Goal: Transaction & Acquisition: Purchase product/service

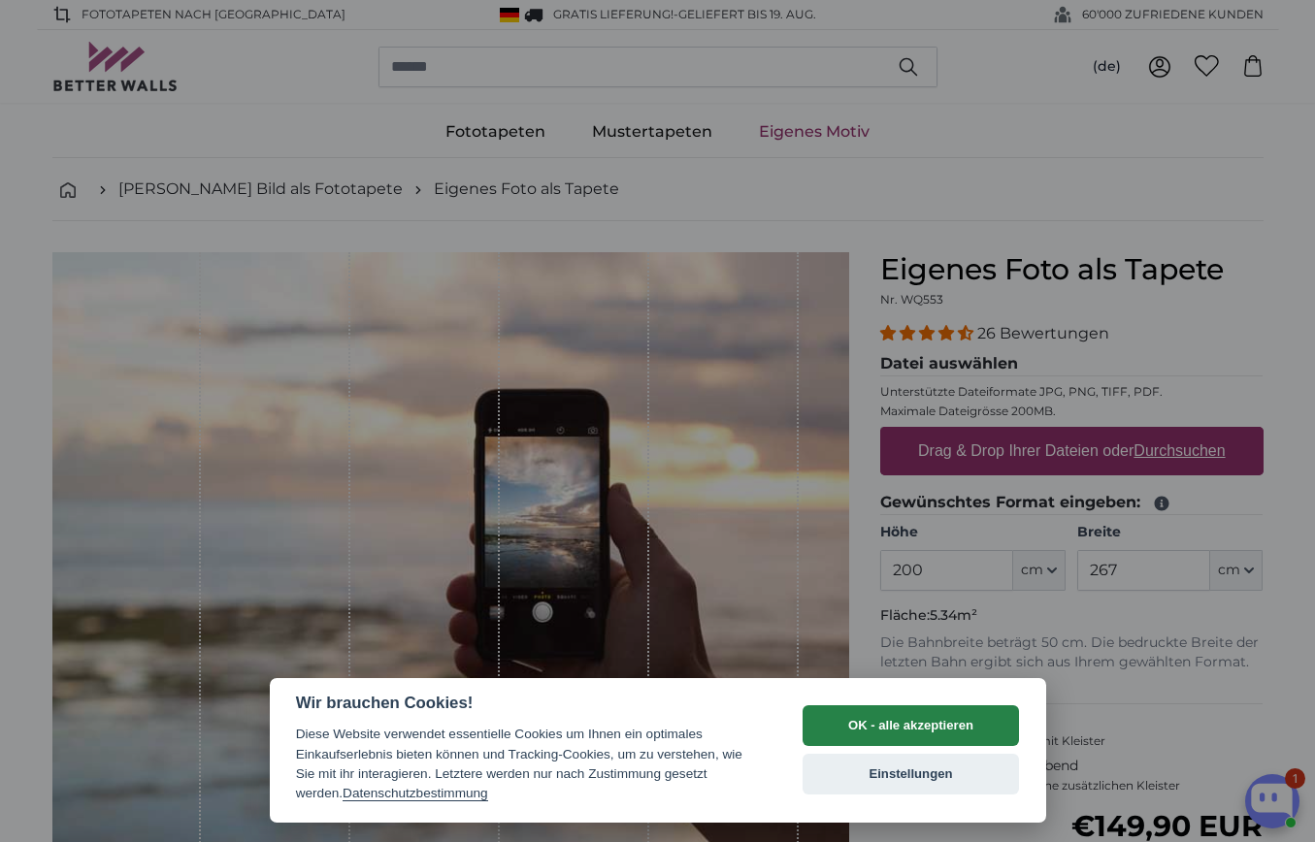
click at [961, 725] on button "OK - alle akzeptieren" at bounding box center [910, 725] width 217 height 41
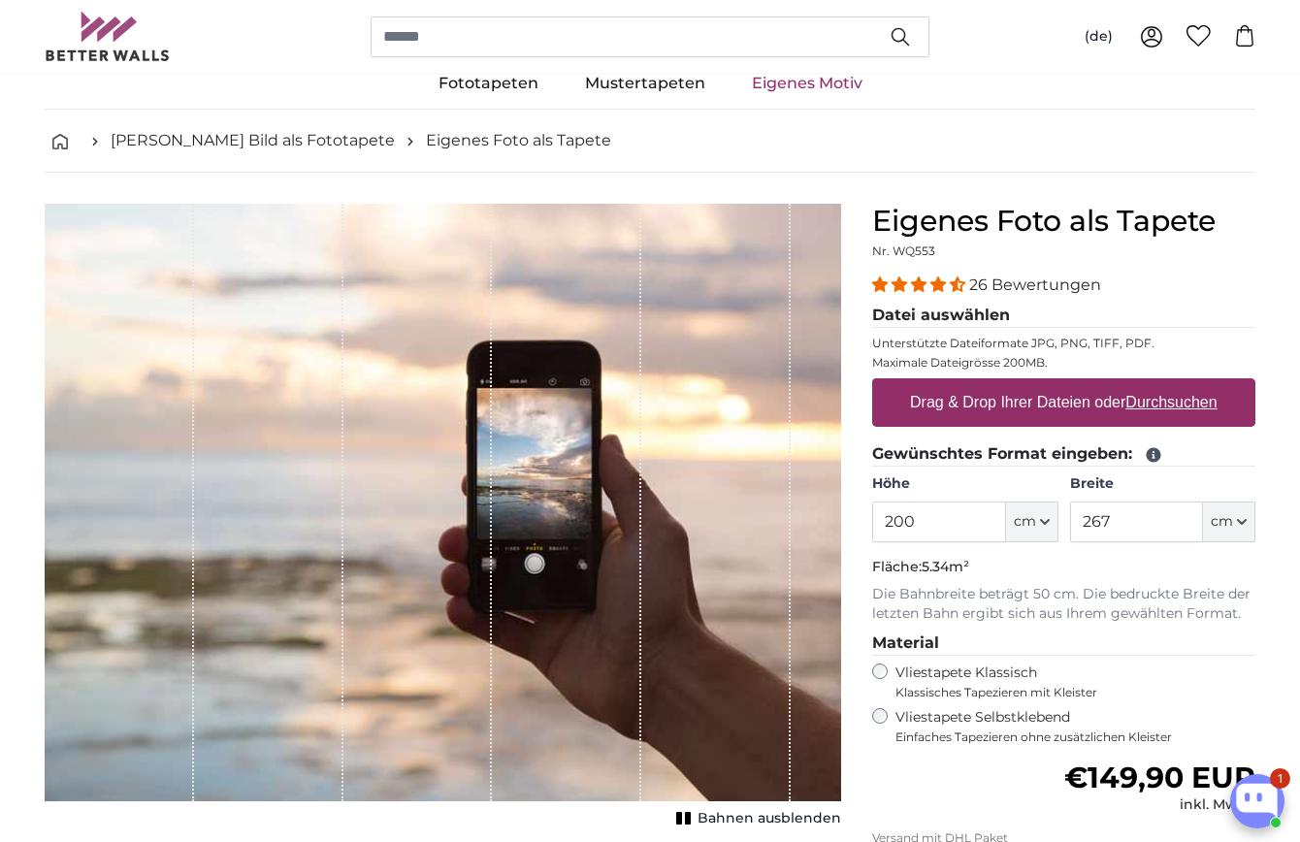
scroll to position [75, 0]
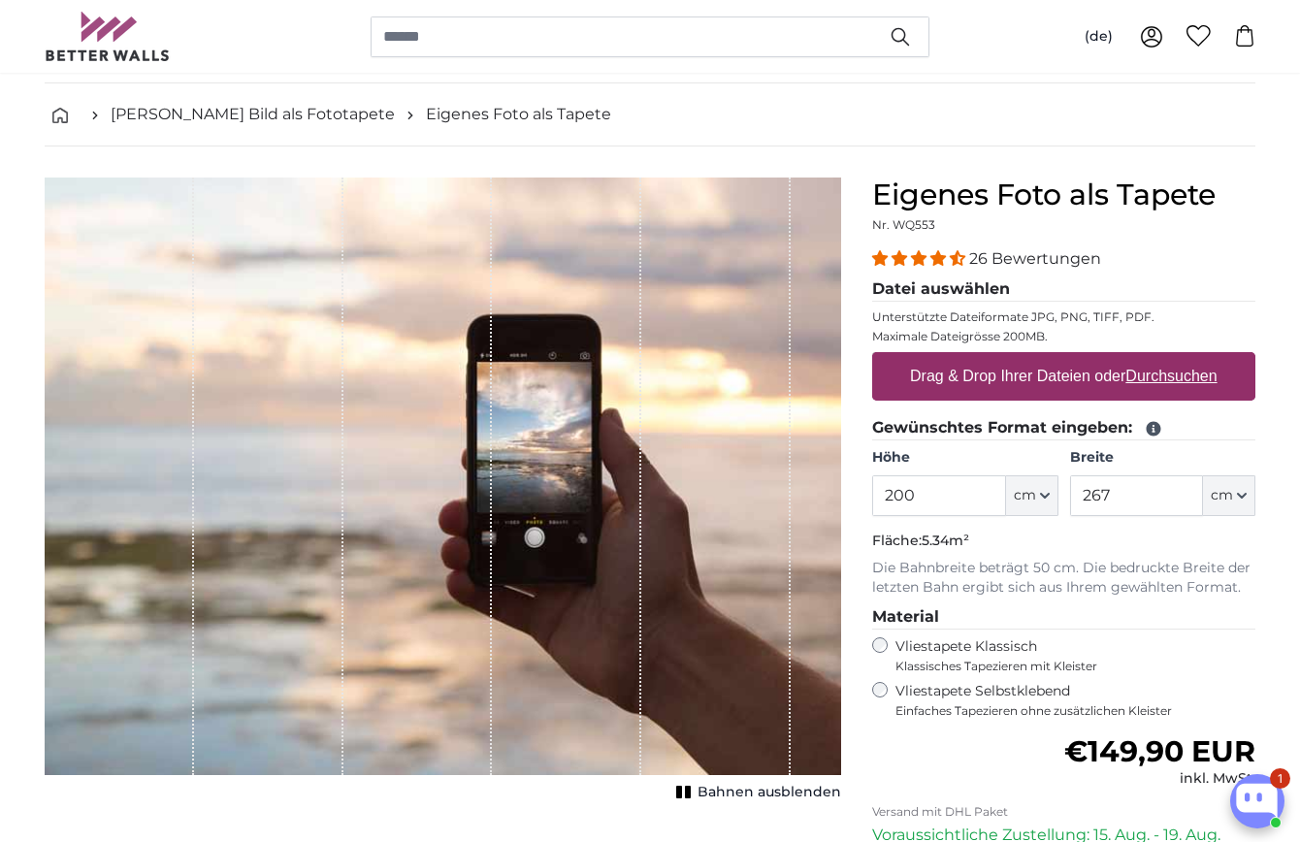
click at [1171, 377] on u "Durchsuchen" at bounding box center [1171, 376] width 91 height 16
click at [1171, 358] on input "Drag & Drop Ihrer Dateien oder Durchsuchen" at bounding box center [1063, 355] width 383 height 6
type input "**********"
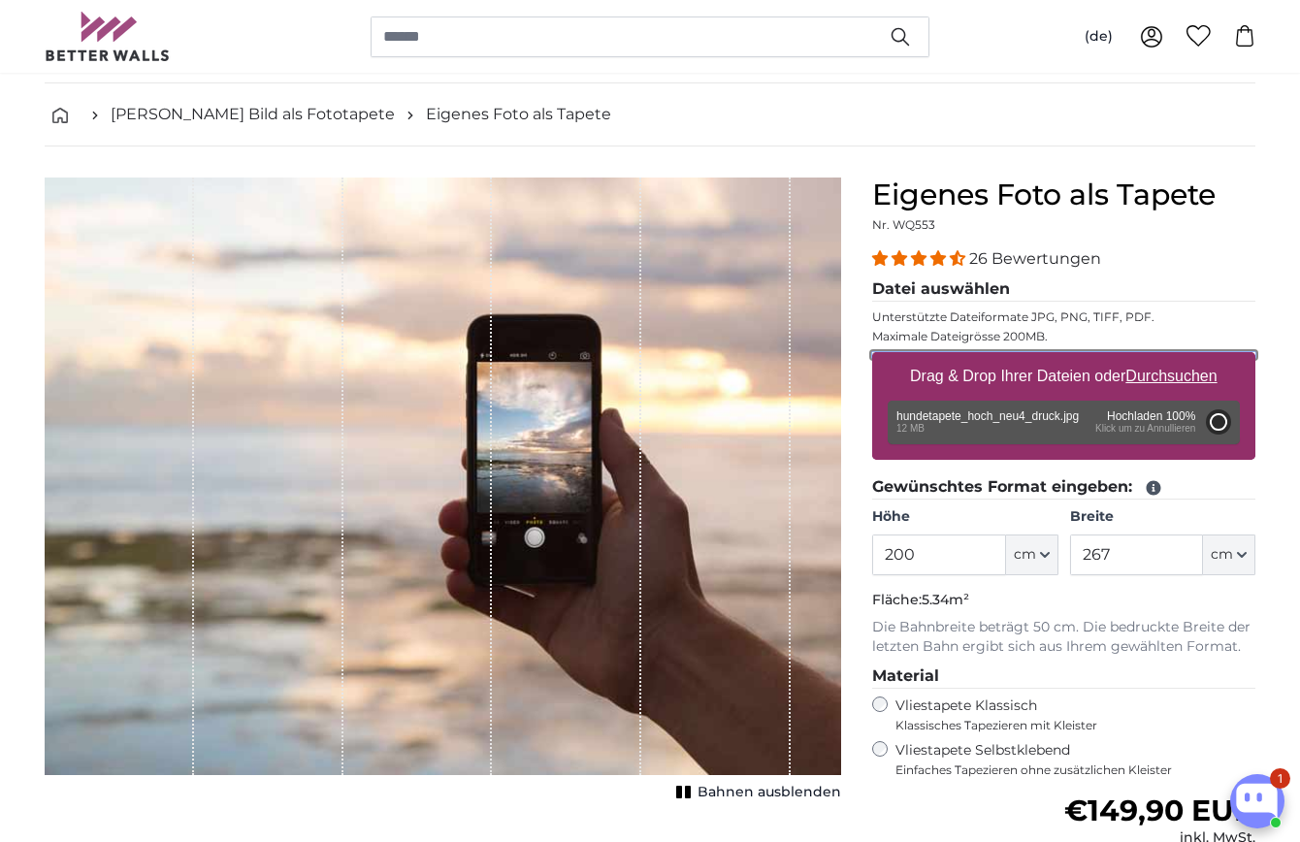
type input "184"
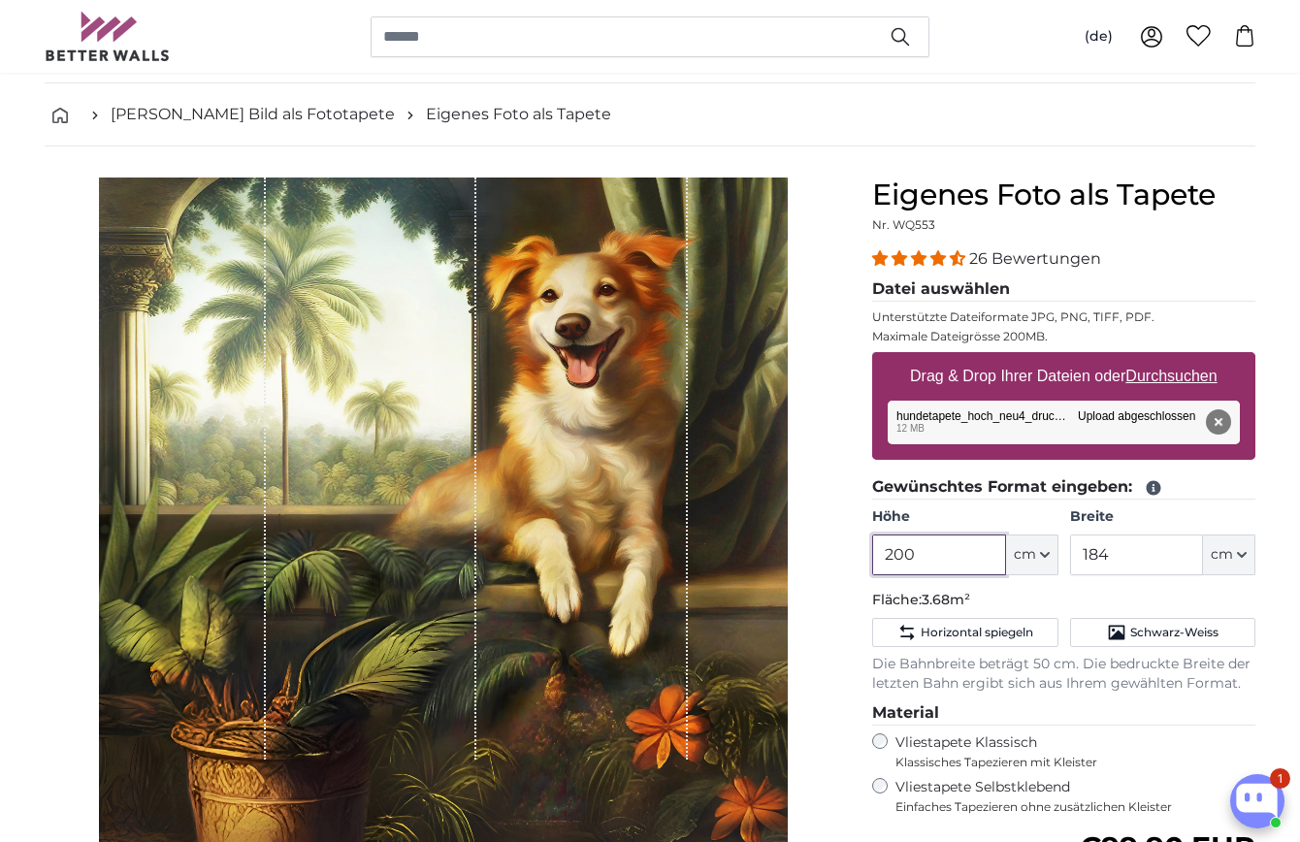
click at [925, 554] on input "200" at bounding box center [938, 555] width 133 height 41
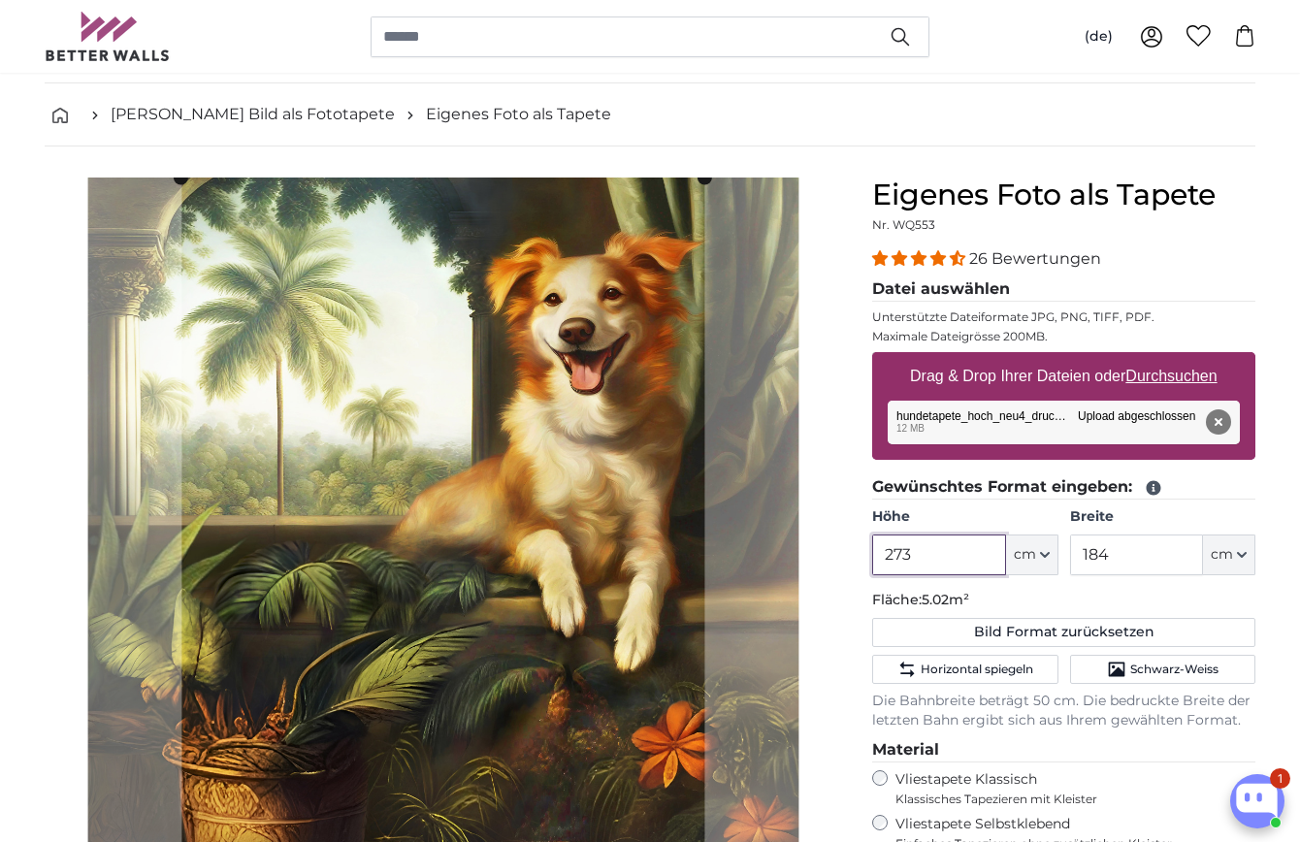
type input "273"
click at [1098, 547] on input "184" at bounding box center [1136, 555] width 133 height 41
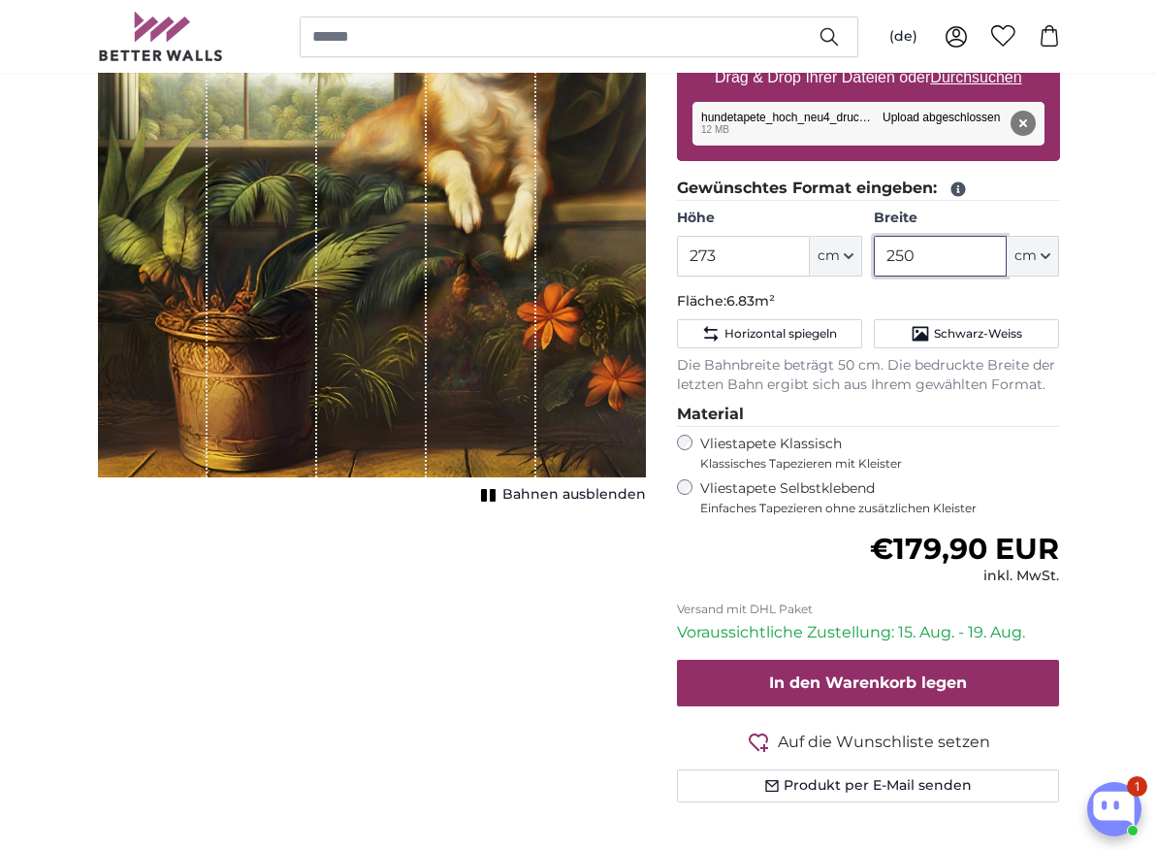
scroll to position [591, 0]
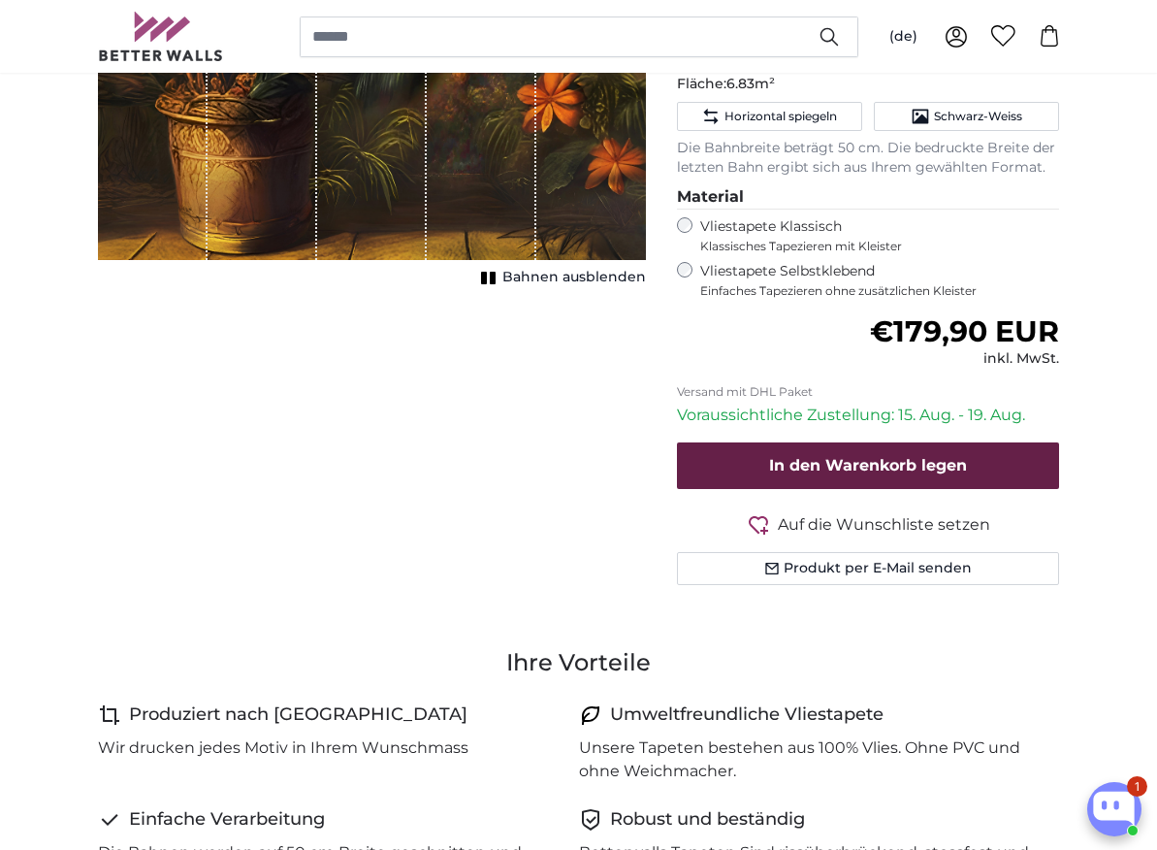
type input "250"
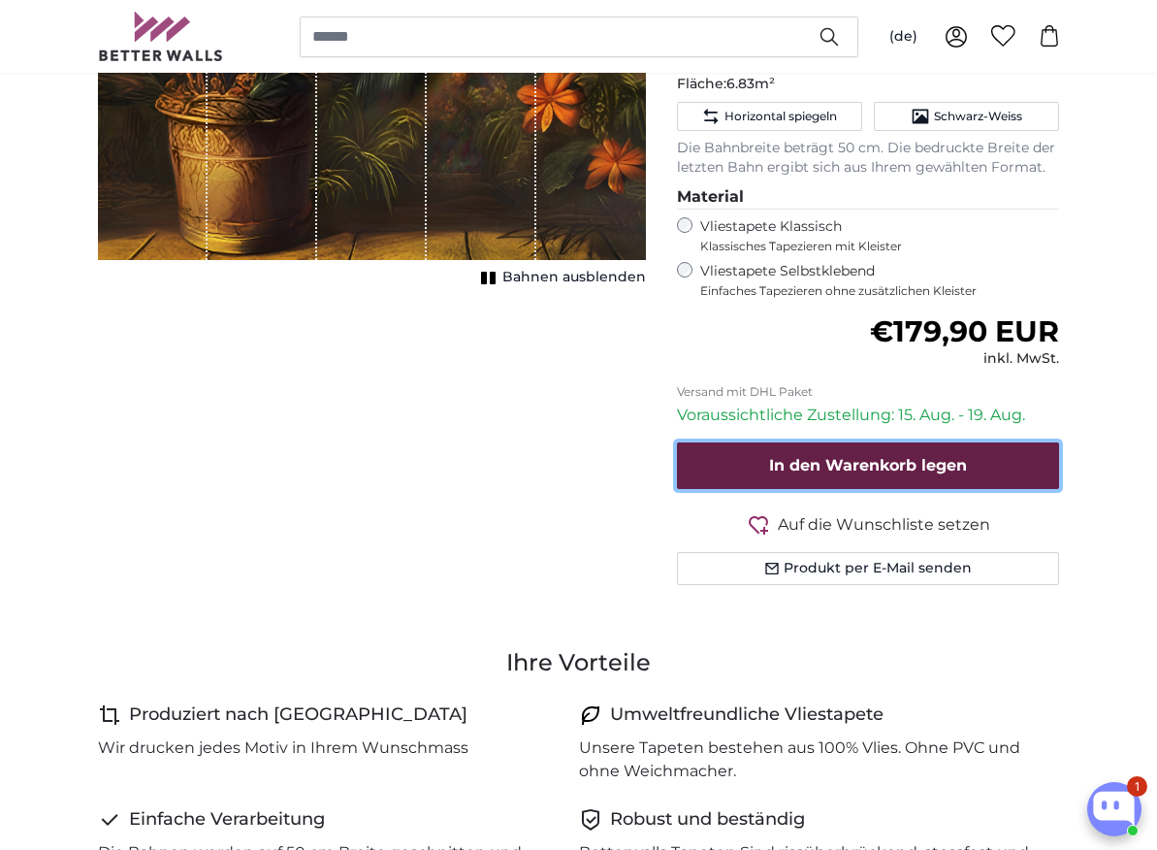
click at [847, 465] on span "In den Warenkorb legen" at bounding box center [868, 465] width 198 height 18
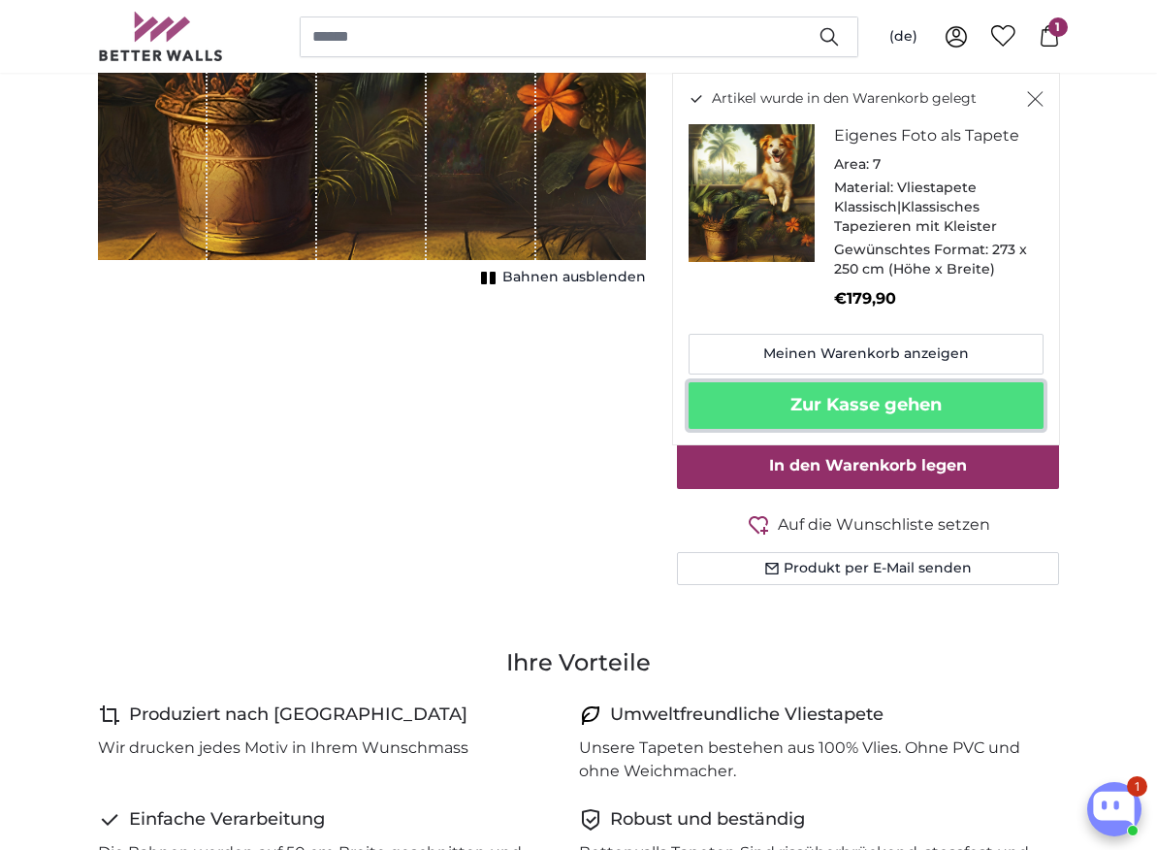
drag, startPoint x: 861, startPoint y: 408, endPoint x: 377, endPoint y: 446, distance: 484.6
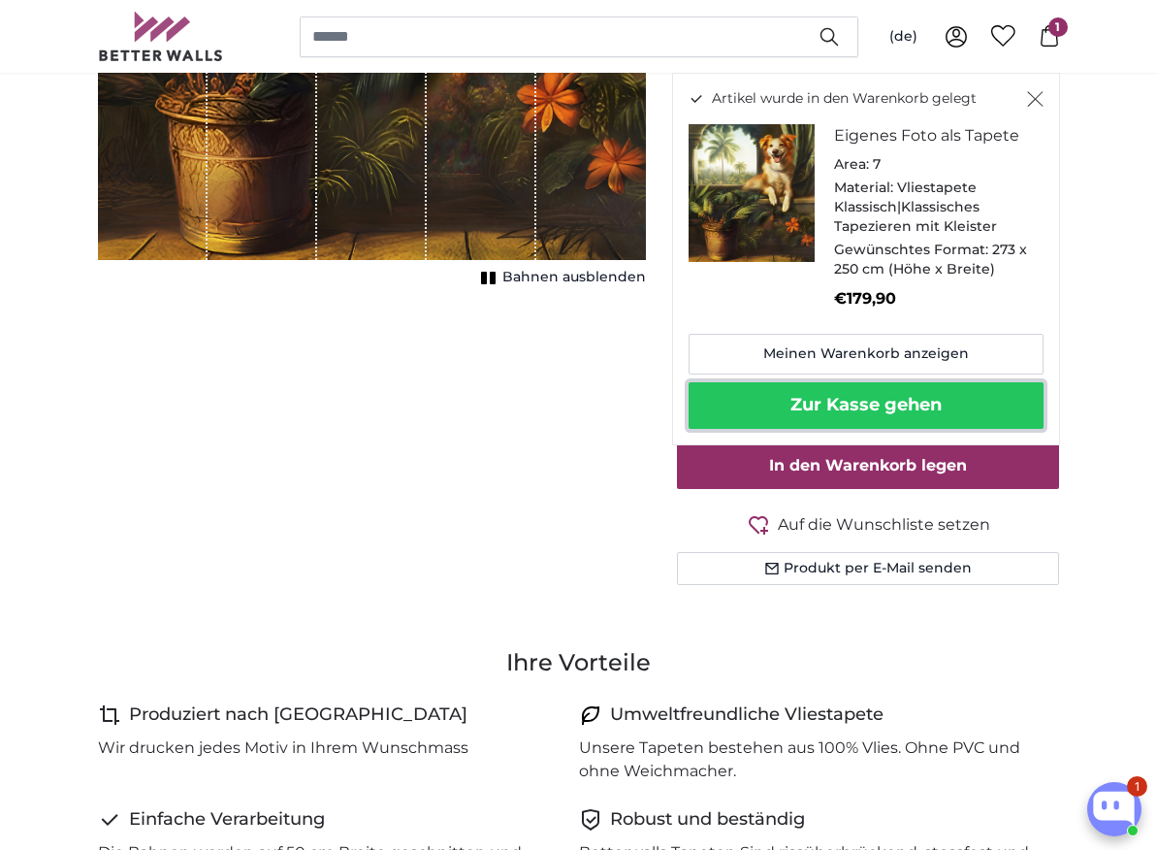
click at [878, 406] on button "Zur Kasse gehen" at bounding box center [866, 405] width 355 height 47
